Goal: Transaction & Acquisition: Register for event/course

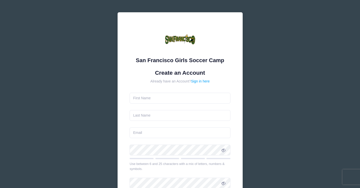
click at [142, 104] on form "Create an Account Already have an Account? Sign in here Use between 6 and 25 ch…" at bounding box center [180, 148] width 101 height 158
click at [141, 101] on input "text" at bounding box center [180, 98] width 101 height 11
type input "Sunny"
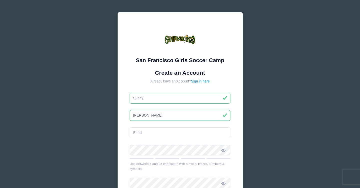
type input "Wade"
click at [135, 132] on input "email" at bounding box center [180, 132] width 101 height 11
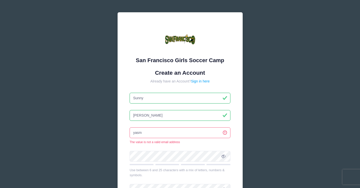
type input "YASMINWADE@YAHOO.COM"
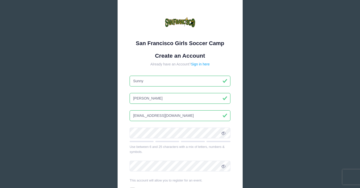
scroll to position [21, 0]
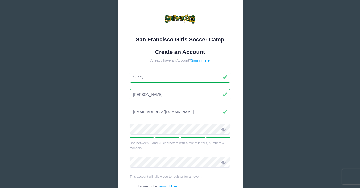
click at [225, 128] on icon at bounding box center [224, 129] width 4 height 4
click at [122, 127] on div "San Francisco Girls Soccer Camp Create an Account Already have an Account? Sign…" at bounding box center [180, 109] width 125 height 236
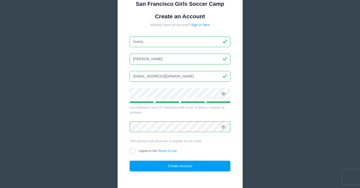
scroll to position [58, 0]
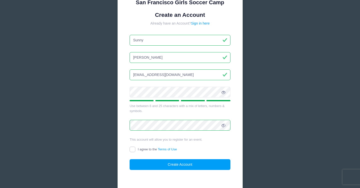
click at [133, 149] on input "I agree to the Terms of Use" at bounding box center [133, 149] width 6 height 6
checkbox input "true"
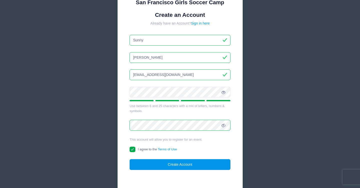
click at [164, 164] on button "Create Account" at bounding box center [180, 164] width 101 height 11
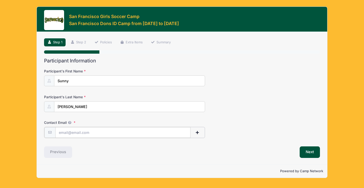
click at [80, 131] on input "Contact Email" at bounding box center [122, 132] width 135 height 11
type input "[EMAIL_ADDRESS][DOMAIN_NAME]"
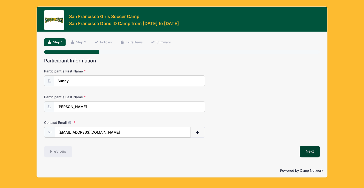
click at [314, 150] on button "Next" at bounding box center [310, 152] width 20 height 12
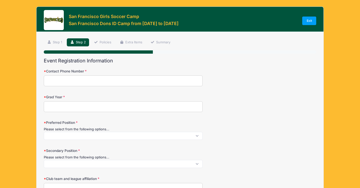
click at [71, 82] on input "Contact Phone Number" at bounding box center [123, 80] width 159 height 11
type input "3232522650"
type input "Los Angeles"
select select "CA"
type input "Yasmin Gharib Wade"
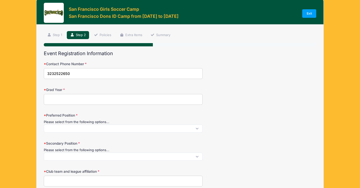
scroll to position [9, 0]
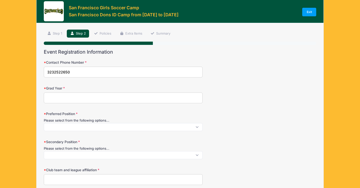
click at [62, 96] on input "Grad Year" at bounding box center [123, 97] width 159 height 11
type input "2027"
click at [60, 128] on span at bounding box center [123, 127] width 159 height 8
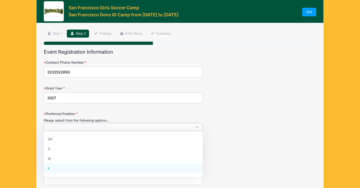
select select "F"
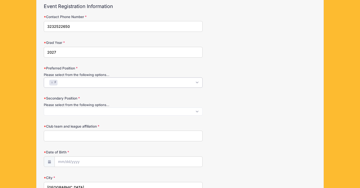
scroll to position [57, 0]
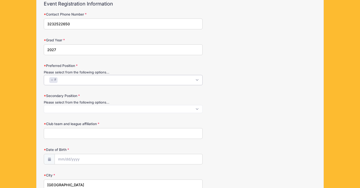
click at [106, 110] on span at bounding box center [123, 109] width 159 height 8
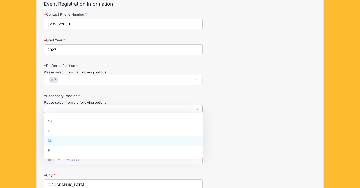
select select "M"
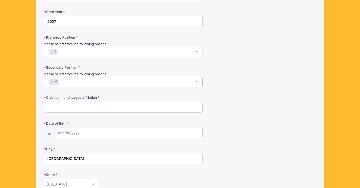
scroll to position [86, 0]
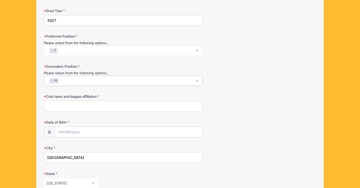
click at [78, 106] on input "Club team and league affiliation" at bounding box center [123, 106] width 159 height 11
type input "LA Surf Hollywood G22007/08 NPL"
click at [71, 131] on input "Date of Birth" at bounding box center [129, 132] width 148 height 11
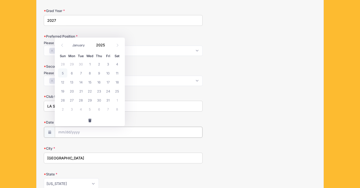
click at [74, 133] on input "Date of Birth" at bounding box center [129, 132] width 148 height 11
click at [68, 129] on input "Date of Birth" at bounding box center [129, 132] width 148 height 11
click at [118, 46] on icon at bounding box center [117, 45] width 3 height 3
click at [61, 44] on icon at bounding box center [62, 45] width 3 height 3
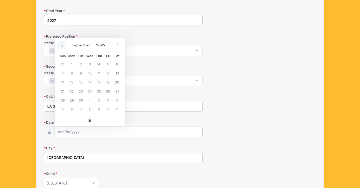
click at [61, 44] on icon at bounding box center [62, 45] width 3 height 3
click at [117, 44] on icon at bounding box center [118, 45] width 2 height 3
select select "7"
click at [88, 81] on span "13" at bounding box center [89, 81] width 9 height 9
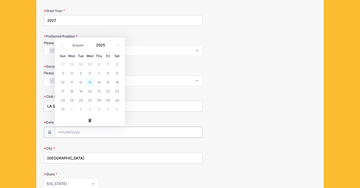
type input "08/13/2025"
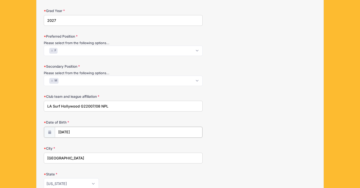
click at [81, 130] on input "08/13/2025" at bounding box center [129, 132] width 148 height 11
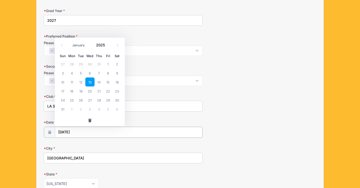
click at [81, 130] on input "08/13/2025" at bounding box center [129, 132] width 148 height 11
click at [115, 44] on span at bounding box center [117, 45] width 8 height 9
click at [84, 131] on input "08/13/2025" at bounding box center [129, 132] width 148 height 11
click at [82, 131] on input "08/13/2025" at bounding box center [129, 132] width 148 height 11
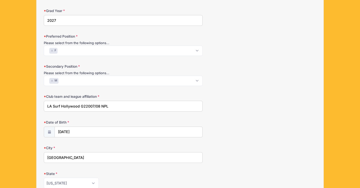
click at [198, 140] on form "Contact Phone Number 3232522650 Grad Year 2027 Preferred Position Please select…" at bounding box center [180, 134] width 273 height 304
click at [76, 128] on input "08/13/2025" at bounding box center [129, 132] width 148 height 11
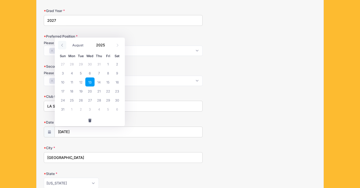
click at [64, 46] on span at bounding box center [62, 45] width 8 height 9
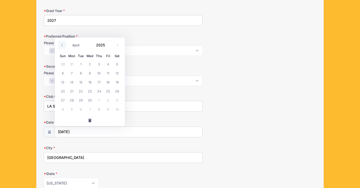
select select "2"
click at [90, 119] on span "button" at bounding box center [90, 121] width 5 height 4
select select "9"
click at [76, 130] on input "Date of Birth" at bounding box center [129, 132] width 148 height 11
click at [104, 43] on input "2025" at bounding box center [102, 45] width 16 height 8
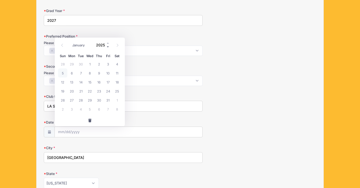
click at [109, 45] on span at bounding box center [108, 47] width 4 height 4
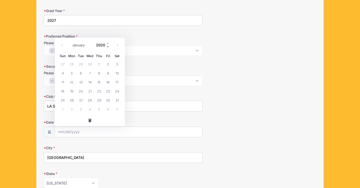
click at [109, 45] on span at bounding box center [108, 47] width 4 height 4
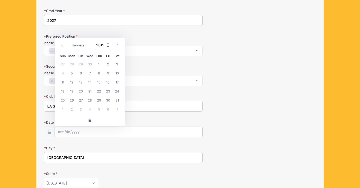
click at [109, 45] on span at bounding box center [108, 47] width 4 height 4
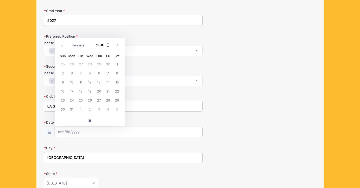
click at [109, 45] on span at bounding box center [108, 47] width 4 height 4
click at [107, 42] on span at bounding box center [108, 43] width 4 height 4
type input "2008"
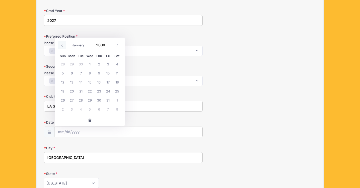
click at [62, 46] on icon at bounding box center [62, 45] width 3 height 3
select select "7"
click at [89, 83] on span "13" at bounding box center [89, 81] width 9 height 9
type input "08/13/2008"
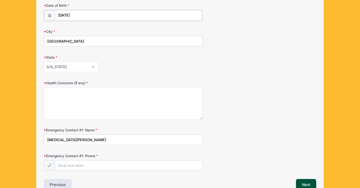
scroll to position [204, 0]
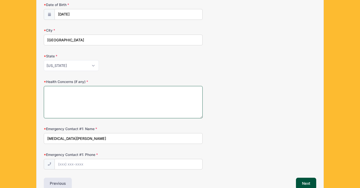
click at [74, 98] on textarea "Health Concerns (if any)" at bounding box center [123, 102] width 159 height 32
type textarea "none"
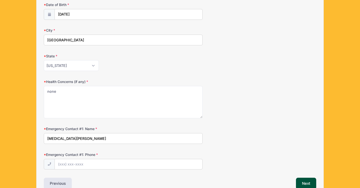
click at [146, 137] on input "Yasmin Gharib Wade" at bounding box center [123, 138] width 159 height 11
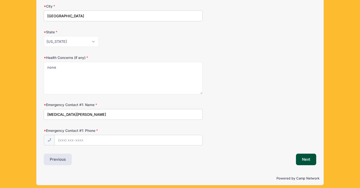
scroll to position [229, 0]
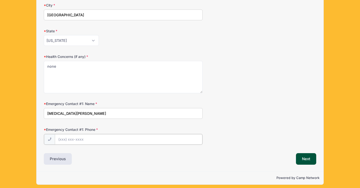
click at [65, 136] on input "Emergency Contact #1: Phone" at bounding box center [129, 139] width 148 height 11
type input "(323) 252-2650"
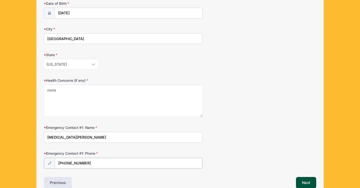
scroll to position [204, 0]
click at [304, 182] on button "Next" at bounding box center [306, 183] width 20 height 12
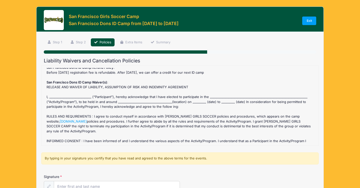
scroll to position [0, 0]
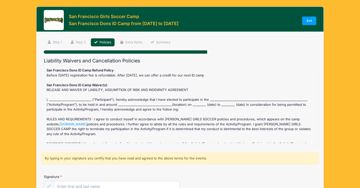
click at [58, 96] on div "San Francisco Dons ID Camp Refund Policy : Before July 12 2025 registration fee…" at bounding box center [180, 105] width 272 height 75
click at [63, 99] on div "San Francisco Dons ID Camp Refund Policy : Before July 12 2025 registration fee…" at bounding box center [180, 105] width 272 height 75
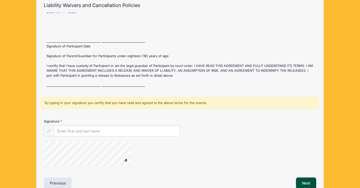
scroll to position [65, 0]
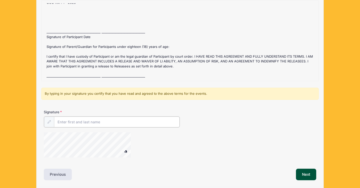
click at [77, 122] on input "Signature" at bounding box center [117, 121] width 126 height 11
click at [65, 70] on div "San Francisco Dons ID Camp Refund Policy : Before July 12 2025 registration fee…" at bounding box center [180, 40] width 272 height 75
click at [64, 120] on input "Signature" at bounding box center [117, 121] width 126 height 11
type input "Yasmin Gharib Wade"
click at [306, 172] on button "Next" at bounding box center [306, 174] width 20 height 12
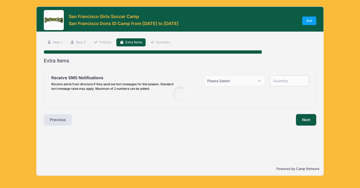
scroll to position [0, 0]
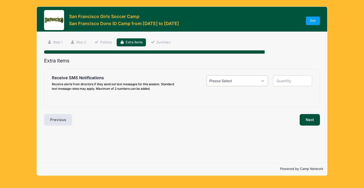
click at [258, 78] on select "Please Select Yes ($0.00) No" at bounding box center [238, 80] width 62 height 11
select select "1"
click at [207, 75] on select "Please Select Yes ($0.00) No" at bounding box center [238, 80] width 62 height 11
type input "1"
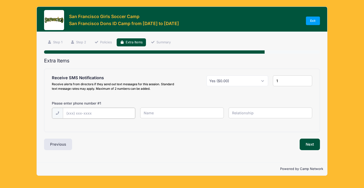
click at [86, 116] on input "text" at bounding box center [99, 113] width 72 height 11
type input "(323) 252-2650"
click at [165, 112] on input "text" at bounding box center [182, 112] width 84 height 11
type input "y"
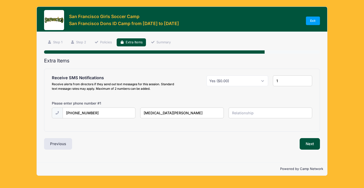
type input "Yasmin Gharib Wade"
click at [239, 114] on input "text" at bounding box center [271, 112] width 84 height 11
type input "Mother"
click at [310, 144] on button "Next" at bounding box center [310, 144] width 20 height 12
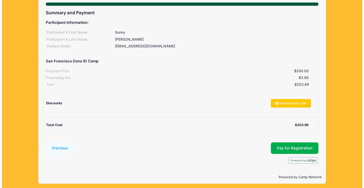
scroll to position [50, 0]
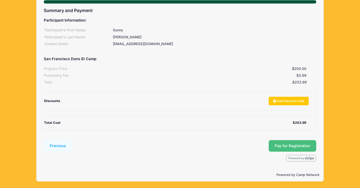
click at [289, 147] on button "Pay for Registration" at bounding box center [293, 146] width 48 height 12
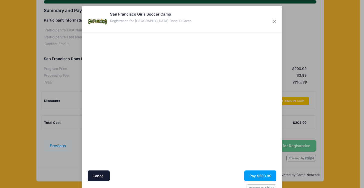
scroll to position [14, 0]
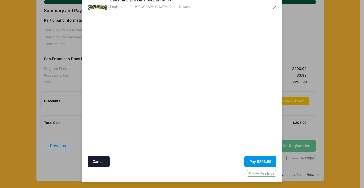
click at [263, 161] on button "Pay $203.99" at bounding box center [260, 161] width 32 height 11
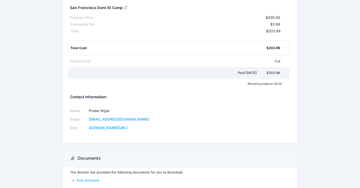
scroll to position [90, 0]
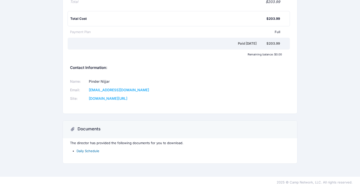
click at [91, 149] on link "Daily Schedule" at bounding box center [88, 151] width 23 height 4
click at [93, 130] on h3 "Documents" at bounding box center [89, 128] width 23 height 5
click at [73, 129] on icon at bounding box center [72, 129] width 5 height 0
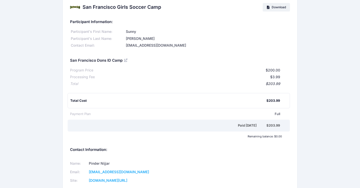
scroll to position [0, 0]
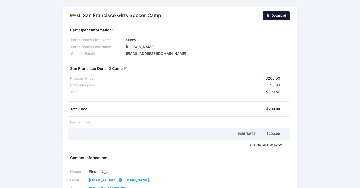
click at [280, 19] on link "Download" at bounding box center [276, 15] width 27 height 9
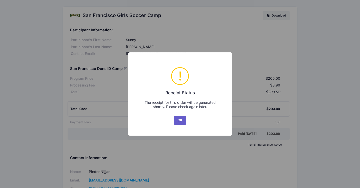
click at [180, 121] on button "OK" at bounding box center [180, 120] width 12 height 9
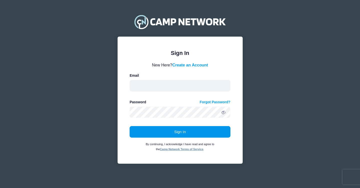
type input "[EMAIL_ADDRESS][DOMAIN_NAME]"
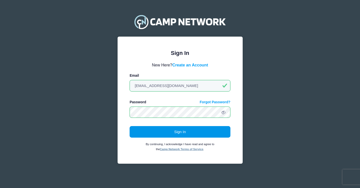
click at [180, 132] on button "Sign In" at bounding box center [180, 132] width 101 height 12
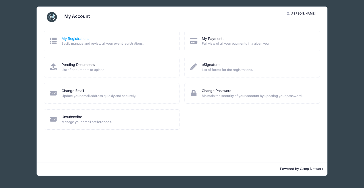
click at [78, 38] on link "My Registrations" at bounding box center [76, 38] width 28 height 5
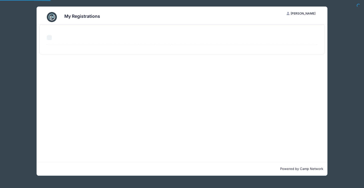
select select "50"
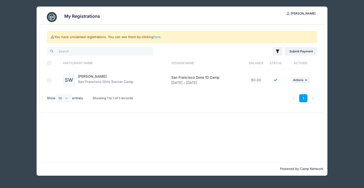
click at [361, 64] on div "My Registrations SW [PERSON_NAME] My Account Logout You have unclaimed registra…" at bounding box center [182, 94] width 364 height 188
click at [157, 37] on link "here" at bounding box center [156, 37] width 7 height 4
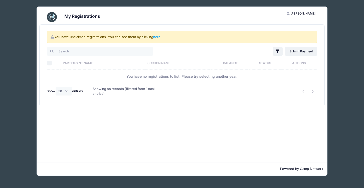
click at [169, 55] on div at bounding box center [113, 51] width 138 height 10
